Goal: Transaction & Acquisition: Purchase product/service

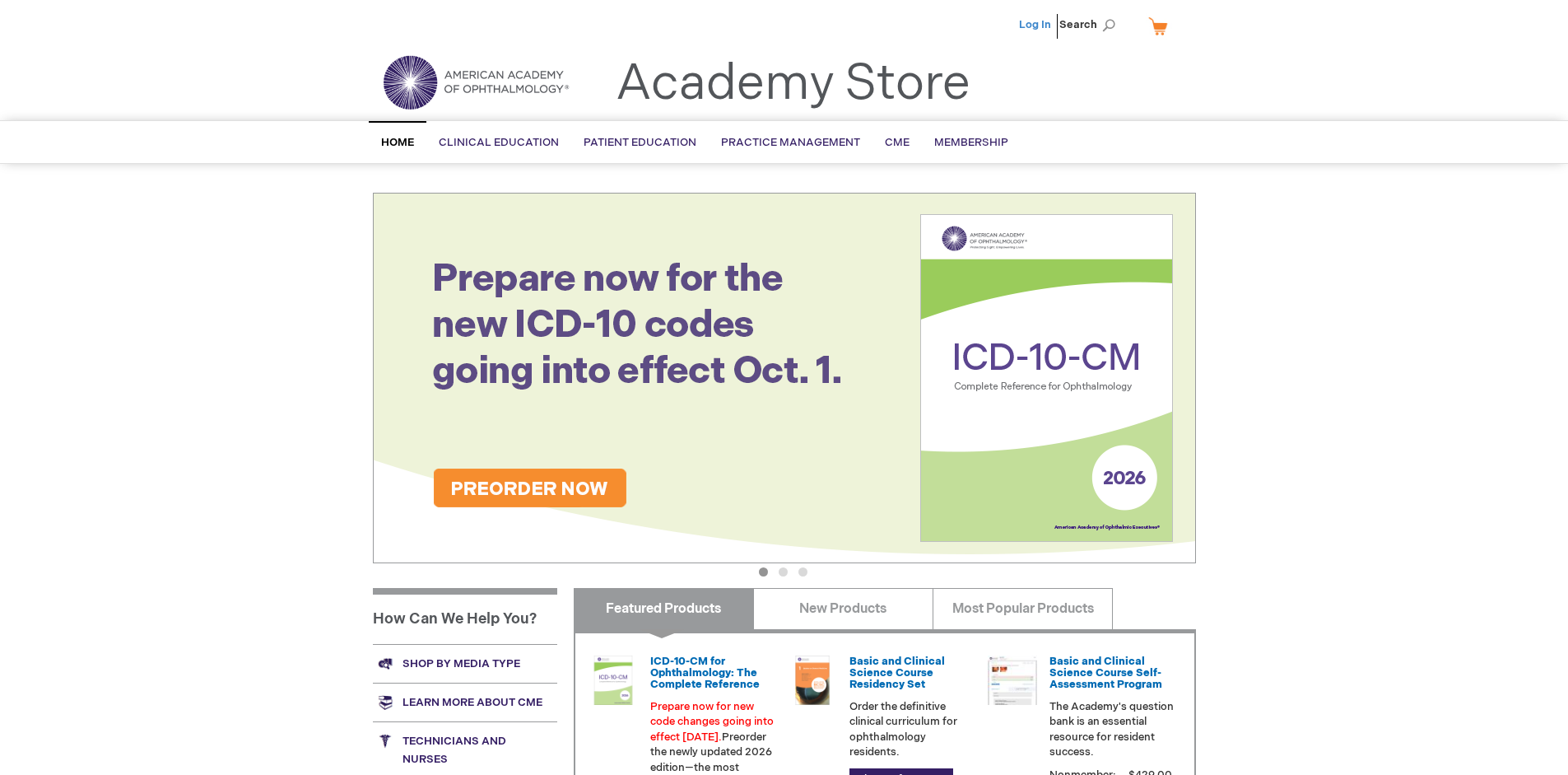
click at [1036, 25] on link "Log In" at bounding box center [1034, 25] width 32 height 13
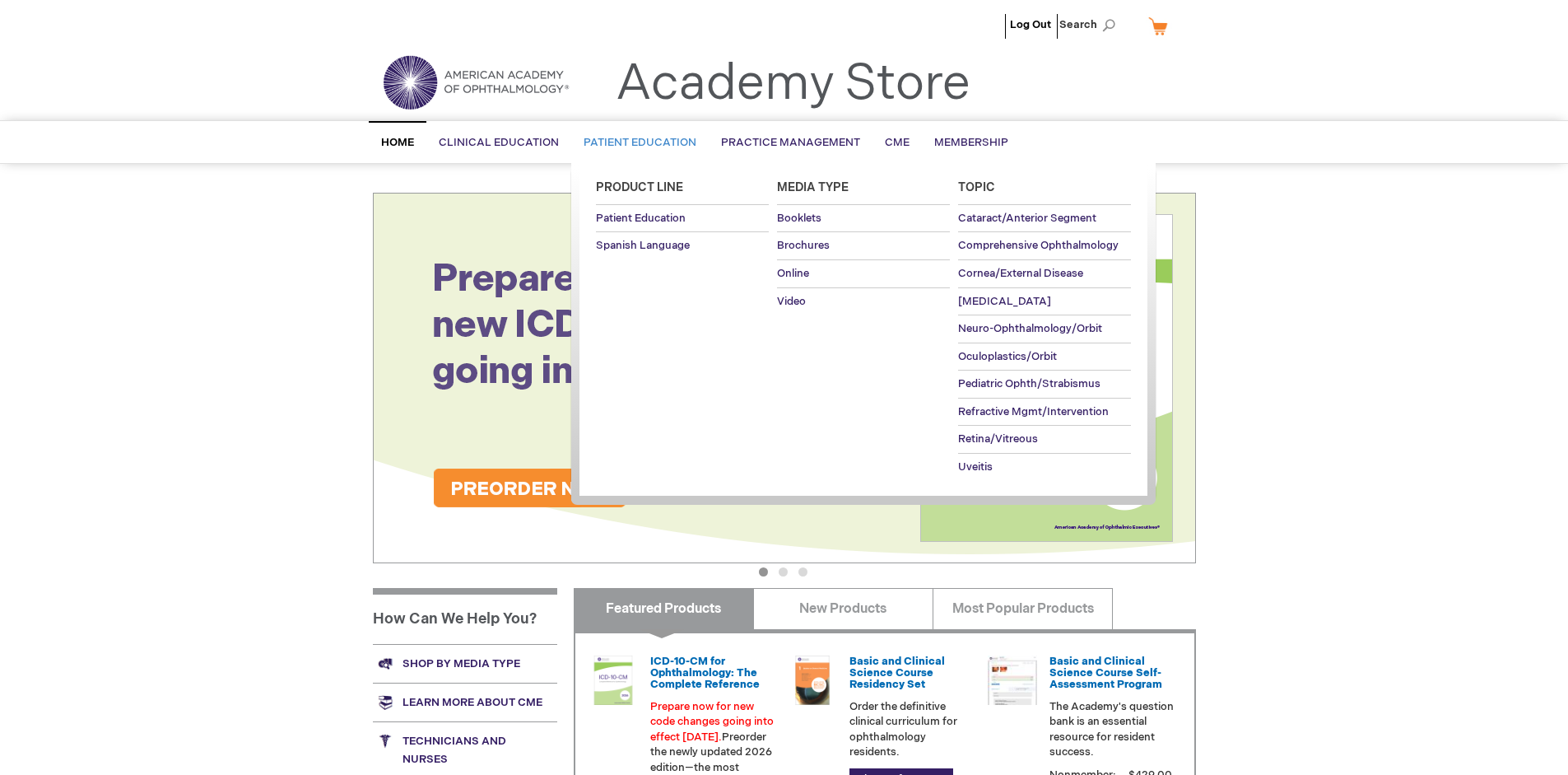
click at [636, 142] on span "Patient Education" at bounding box center [639, 142] width 112 height 13
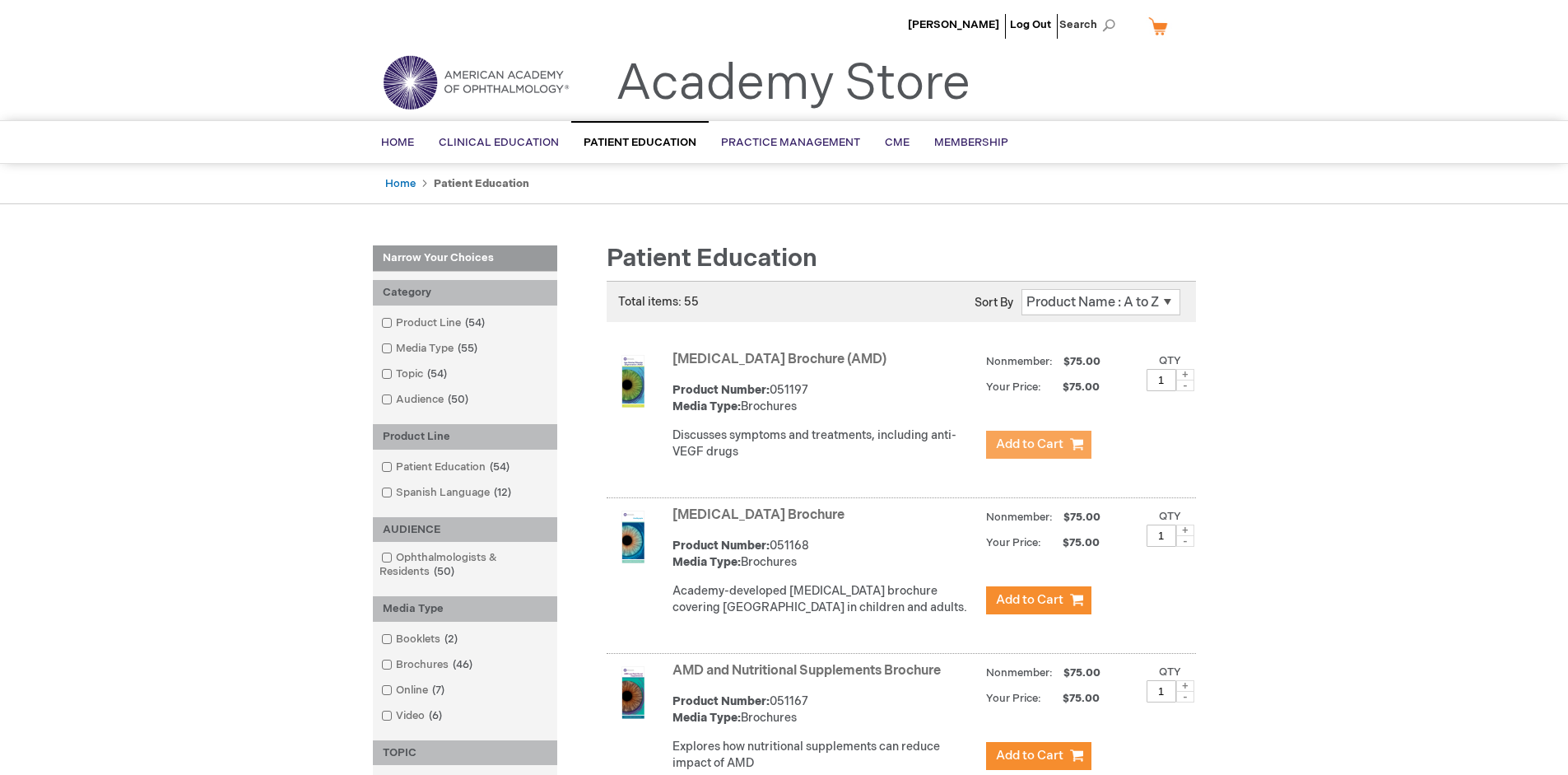
click at [1038, 445] on span "Add to Cart" at bounding box center [1029, 444] width 67 height 15
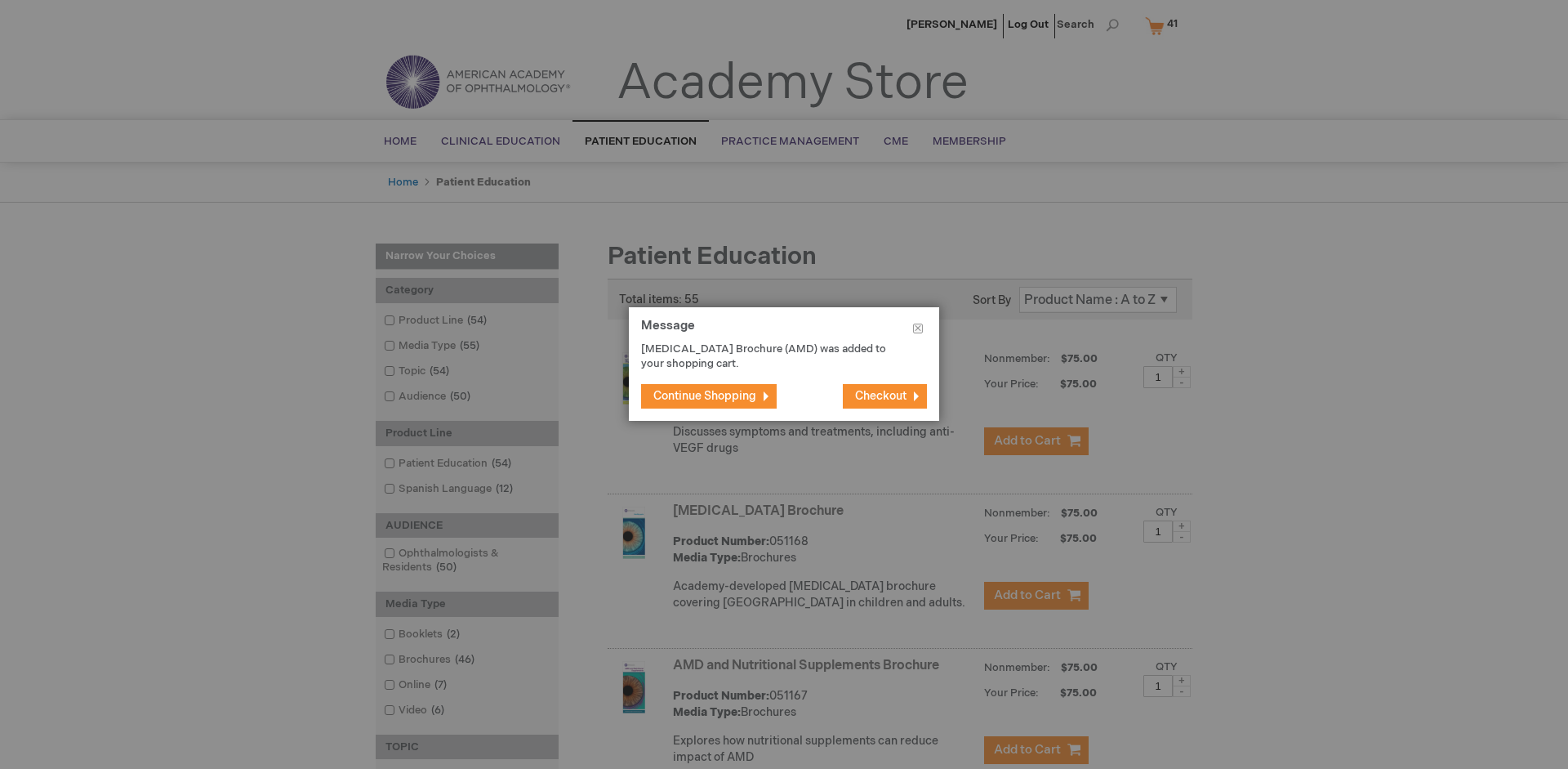
click at [705, 395] on span "Continue Shopping" at bounding box center [705, 395] width 103 height 14
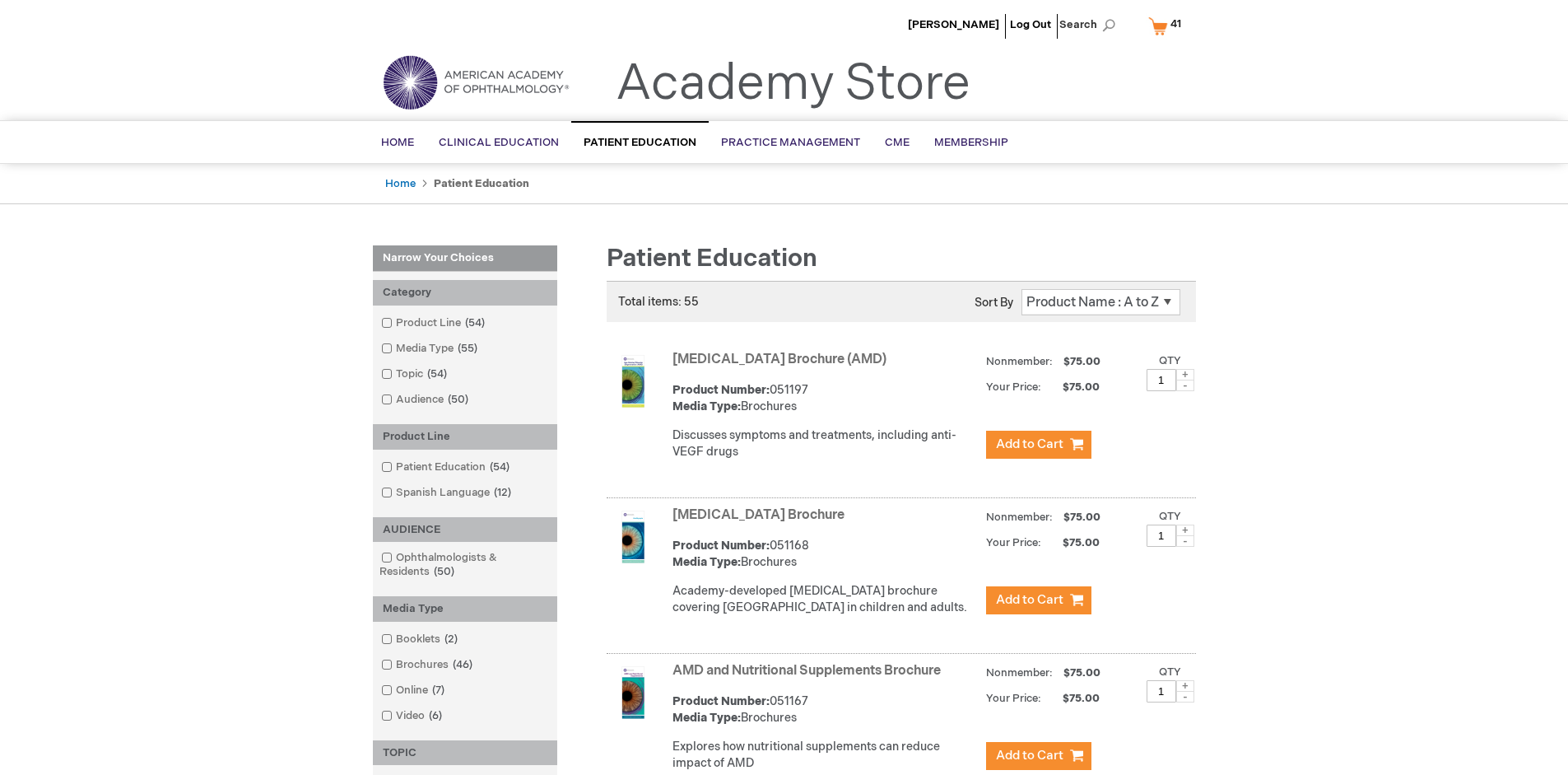
click at [810, 678] on link "AMD and Nutritional Supplements Brochure" at bounding box center [806, 670] width 268 height 15
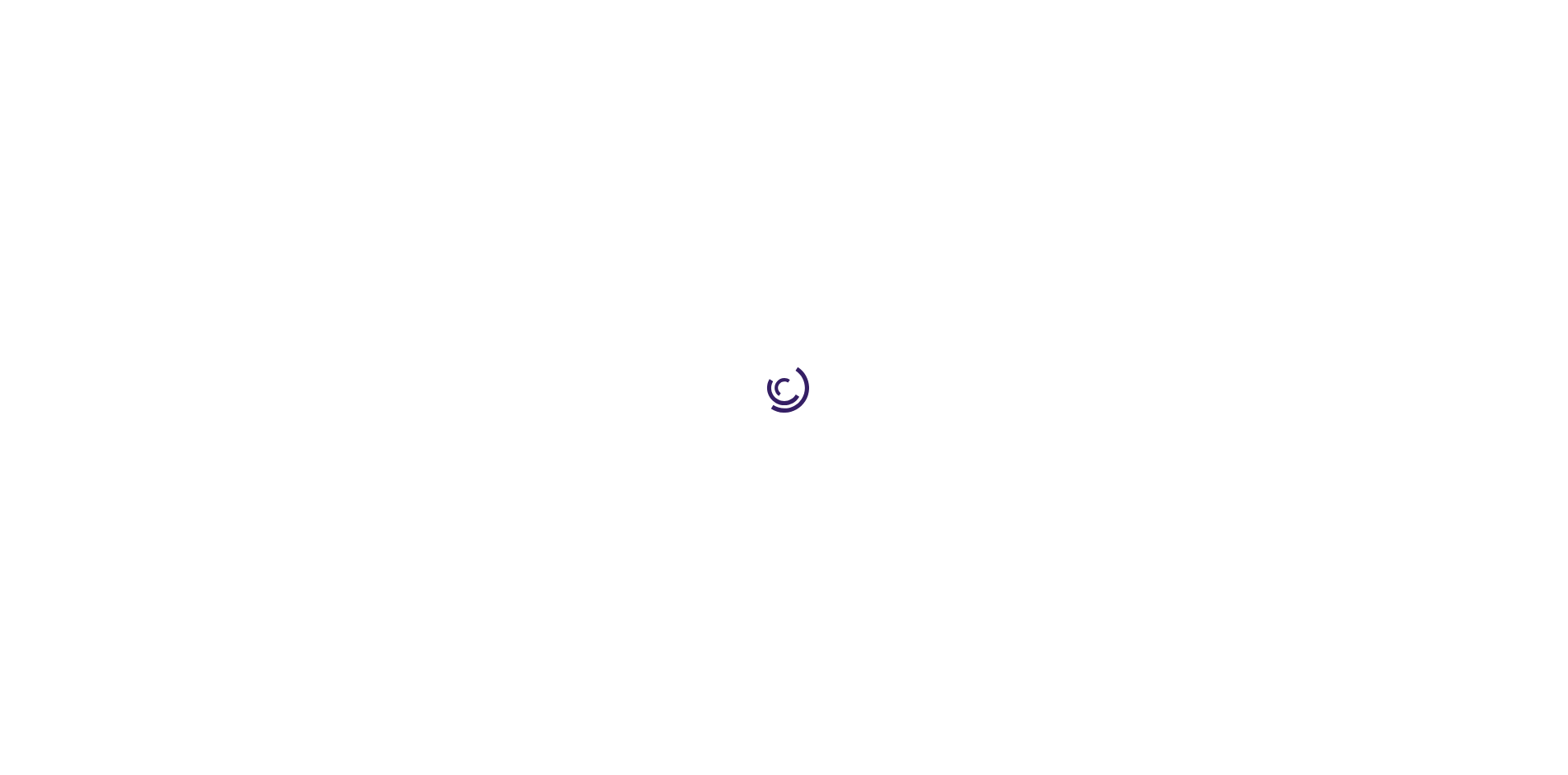
type input "1"
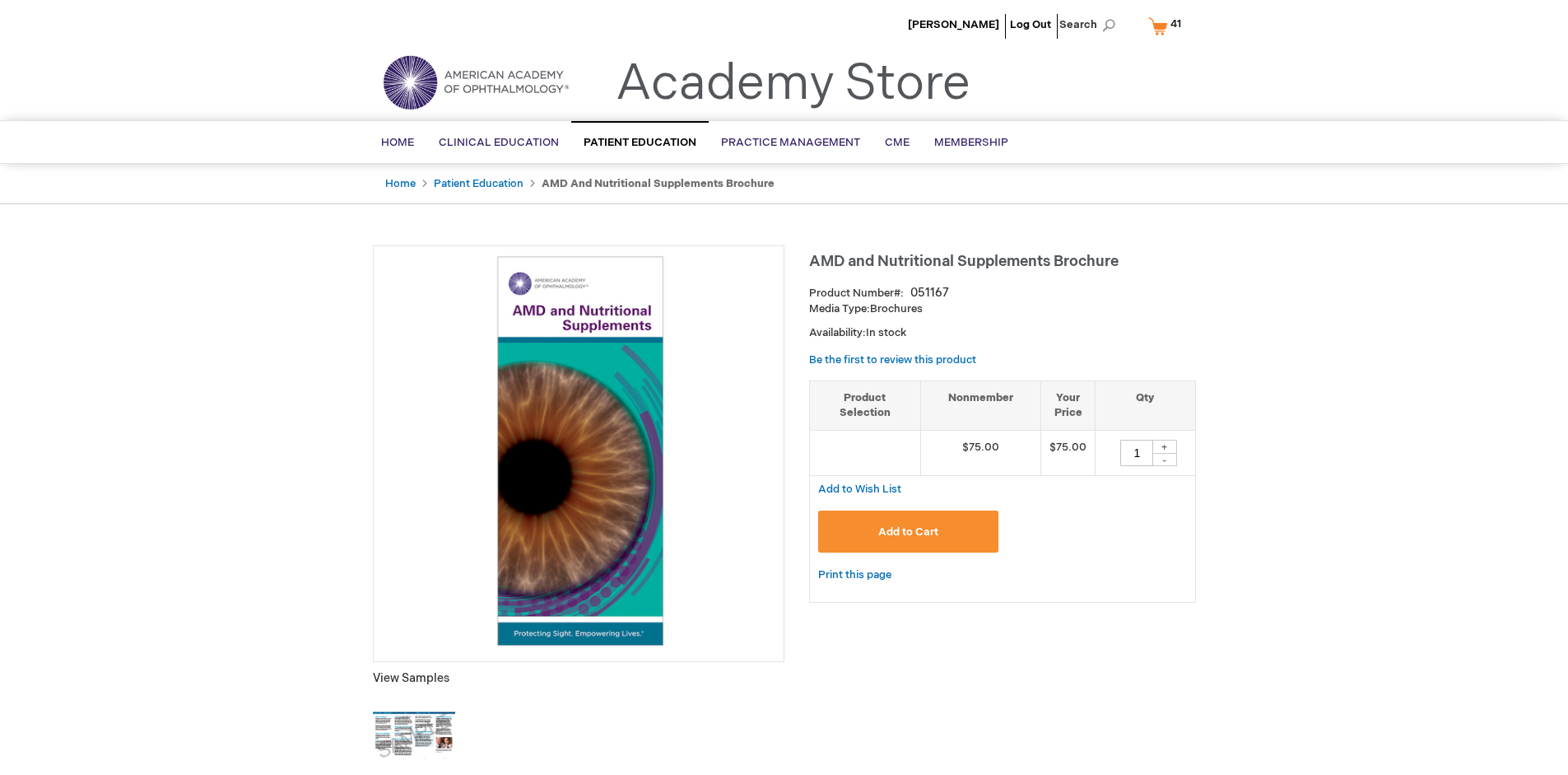
click at [908, 531] on span "Add to Cart" at bounding box center [908, 532] width 60 height 13
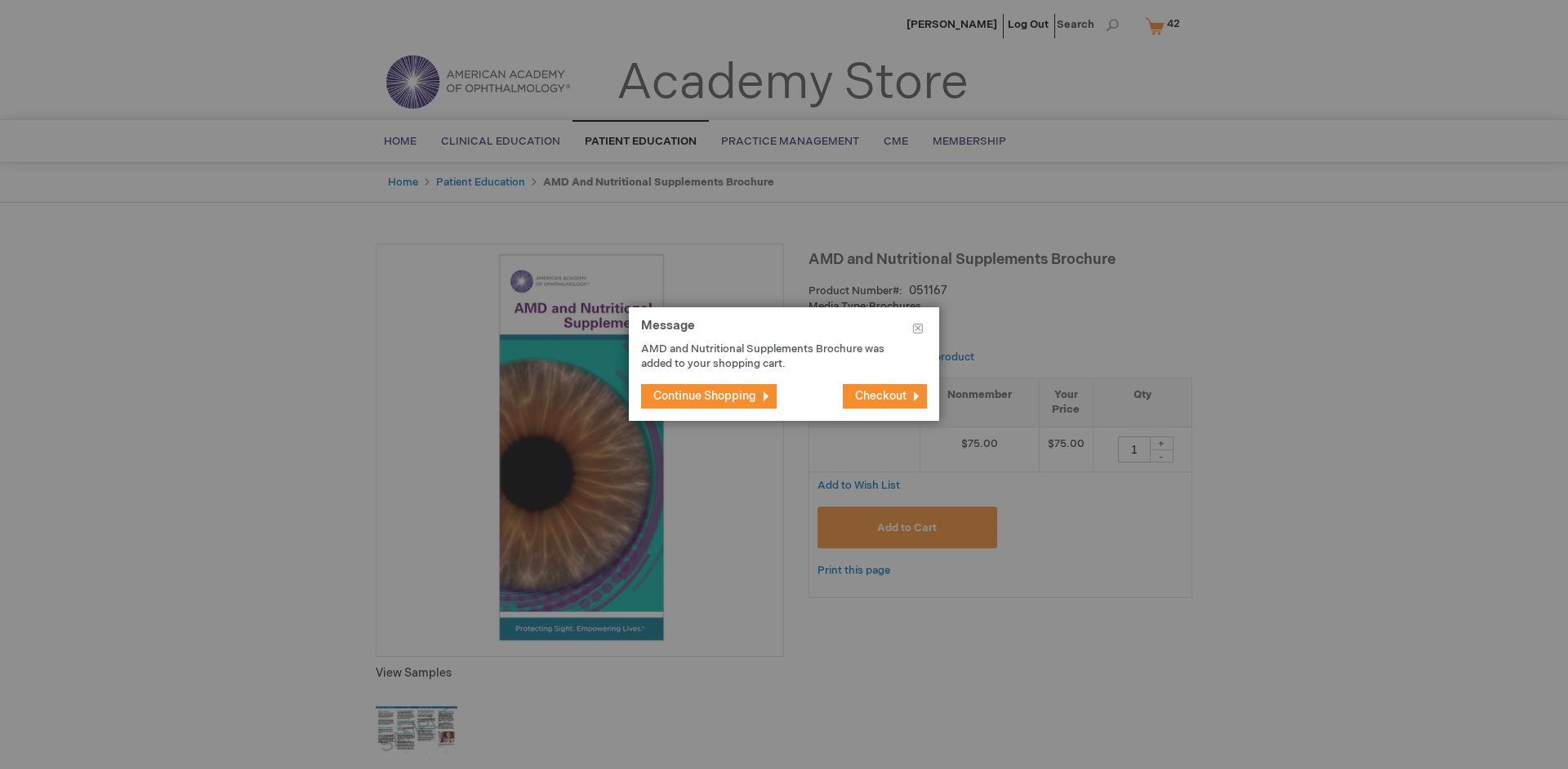
click at [705, 395] on span "Continue Shopping" at bounding box center [705, 395] width 103 height 14
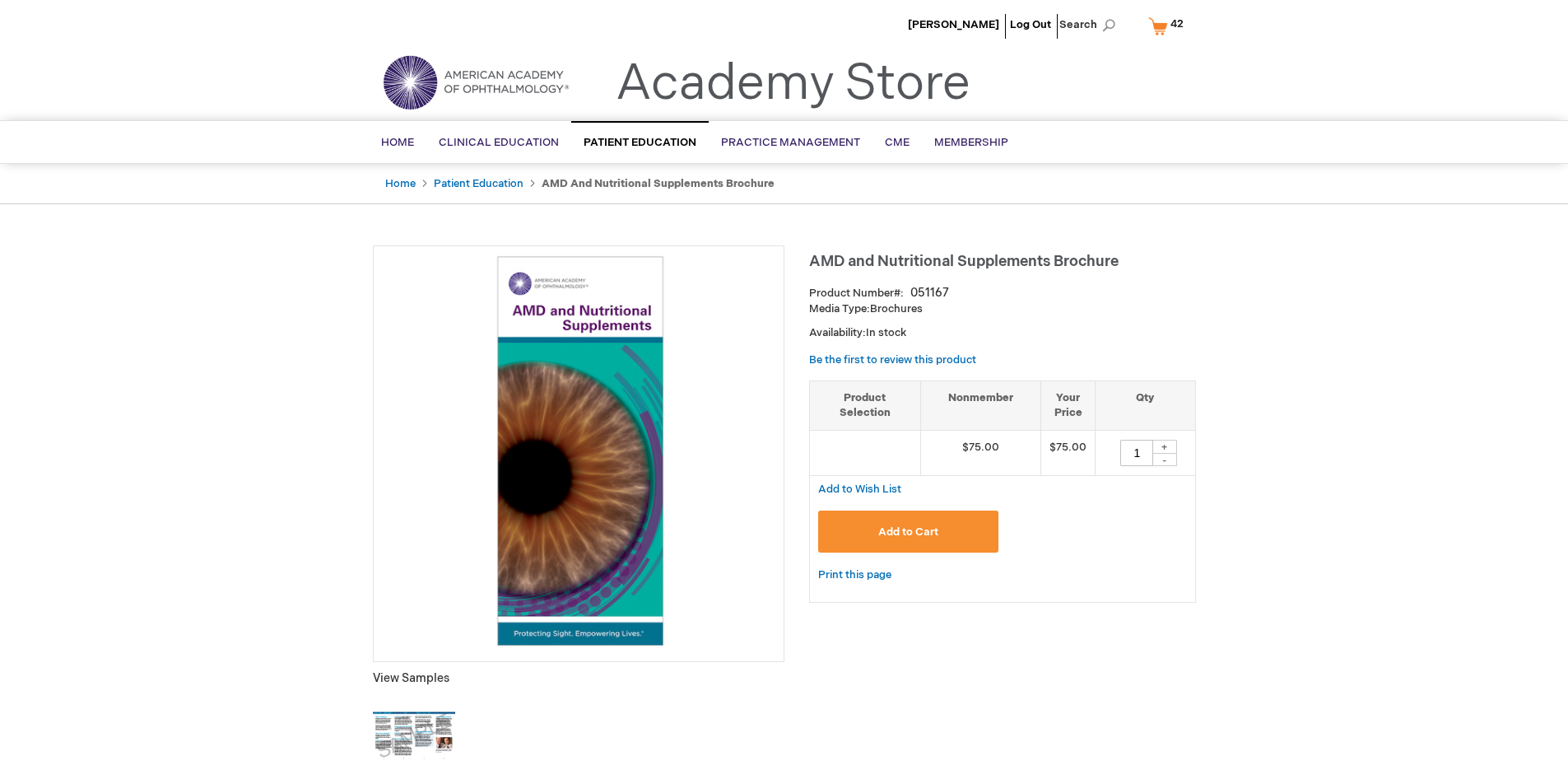
click at [1169, 26] on span "42 42 items" at bounding box center [1177, 24] width 18 height 20
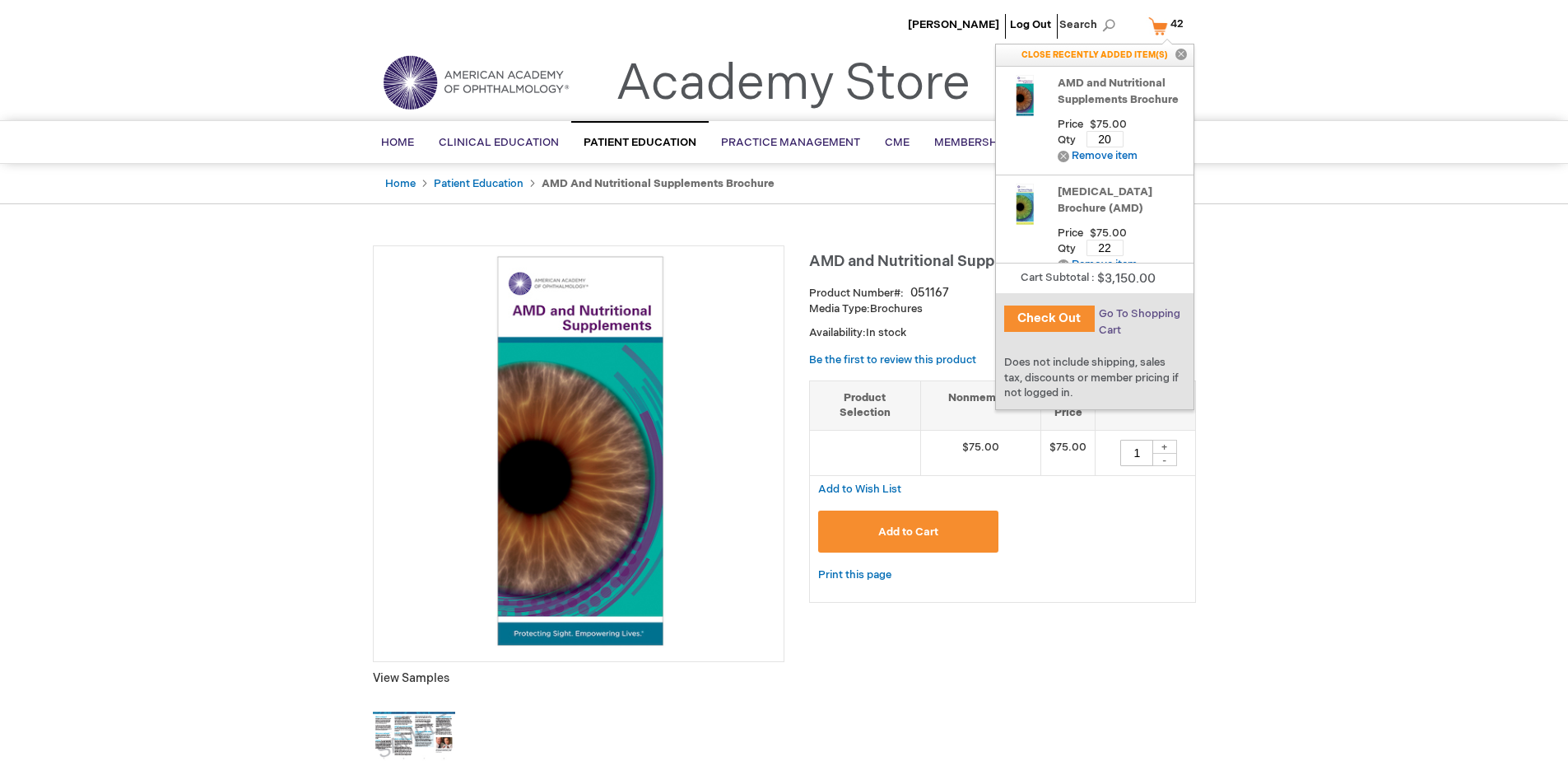
click at [1138, 314] on span "Go To Shopping Cart" at bounding box center [1140, 322] width 82 height 30
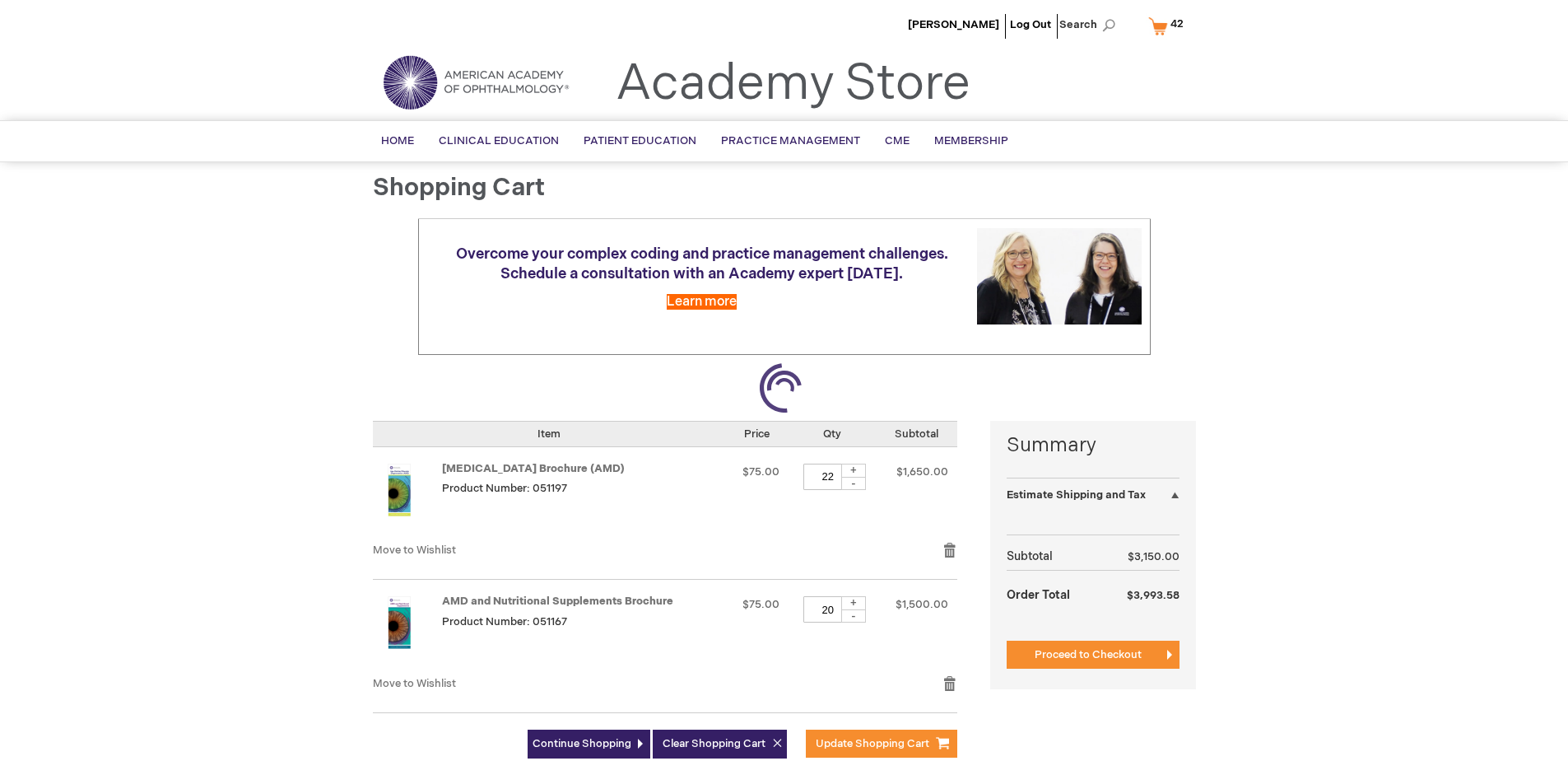
select select "US"
select select "41"
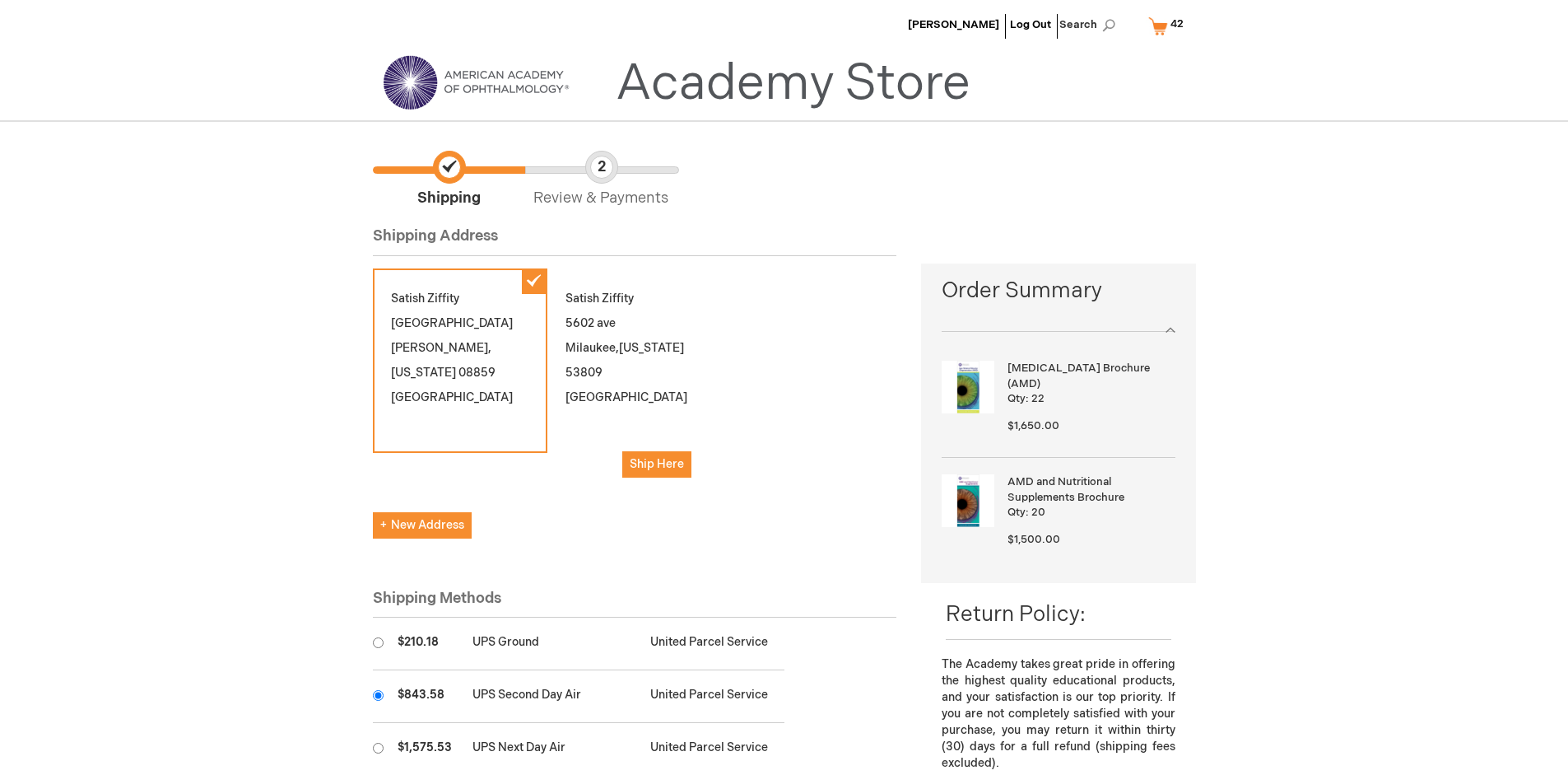
click at [378, 695] on input "radio" at bounding box center [377, 694] width 11 height 11
